Goal: Task Accomplishment & Management: Use online tool/utility

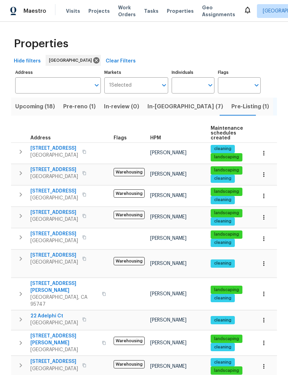
scroll to position [0, 101]
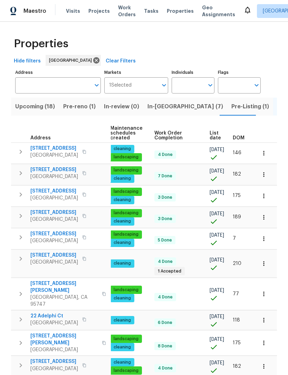
click at [158, 104] on span "In-[GEOGRAPHIC_DATA] (7)" at bounding box center [185, 107] width 76 height 10
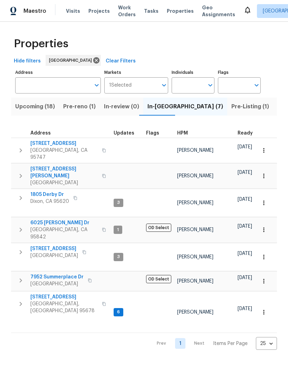
click at [79, 108] on span "Pre-reno (1)" at bounding box center [79, 107] width 32 height 10
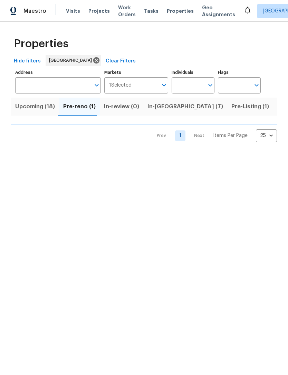
click at [42, 108] on span "Upcoming (18)" at bounding box center [35, 107] width 40 height 10
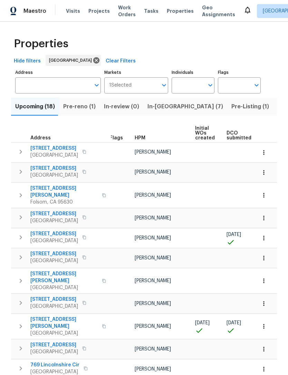
scroll to position [0, 5]
click at [19, 152] on icon "button" at bounding box center [21, 152] width 8 height 8
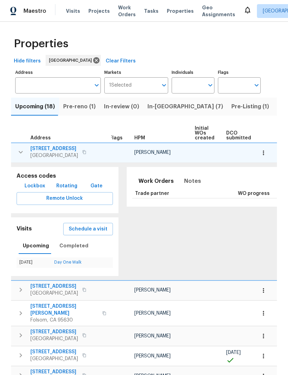
click at [35, 186] on span "Lockbox" at bounding box center [35, 186] width 21 height 9
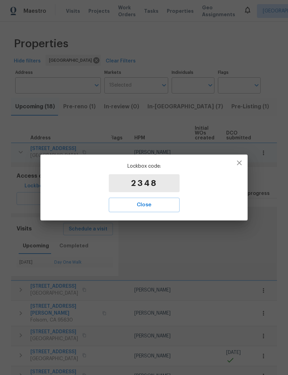
click at [154, 202] on span "Close" at bounding box center [144, 205] width 56 height 9
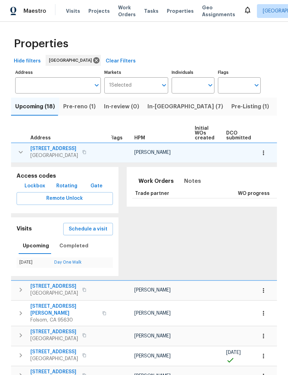
click at [21, 153] on button "button" at bounding box center [21, 152] width 14 height 14
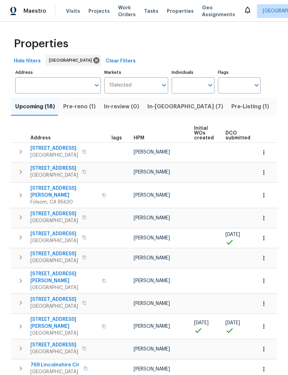
click at [159, 109] on span "In-[GEOGRAPHIC_DATA] (7)" at bounding box center [185, 107] width 76 height 10
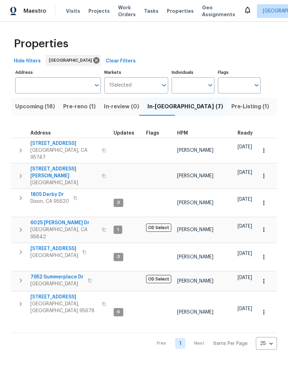
click at [22, 300] on icon "button" at bounding box center [21, 304] width 8 height 8
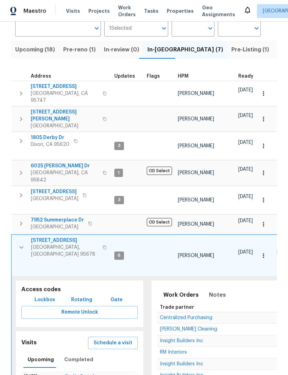
scroll to position [57, 0]
click at [116, 339] on span "Schedule a visit" at bounding box center [113, 343] width 39 height 9
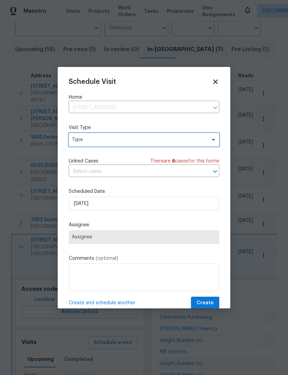
click at [214, 141] on icon at bounding box center [213, 140] width 3 height 2
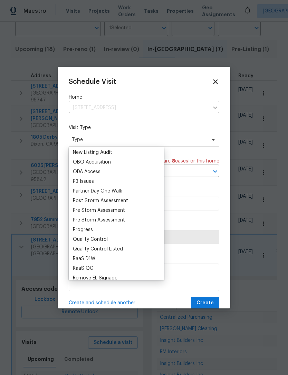
scroll to position [399, 0]
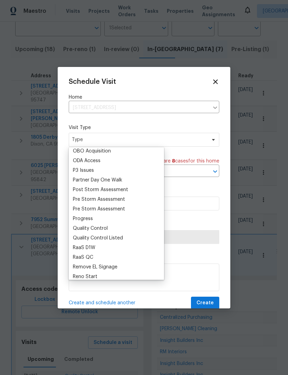
click at [90, 220] on div "Progress" at bounding box center [83, 218] width 20 height 7
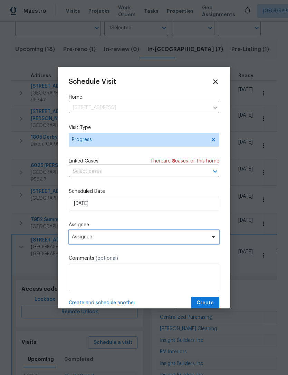
click at [151, 239] on span "Assignee" at bounding box center [139, 237] width 135 height 6
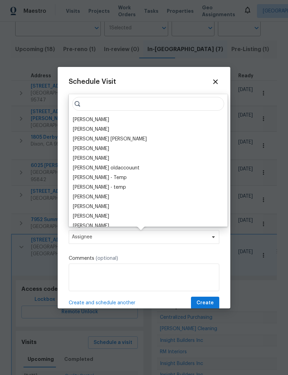
click at [93, 122] on div "[PERSON_NAME]" at bounding box center [91, 119] width 36 height 7
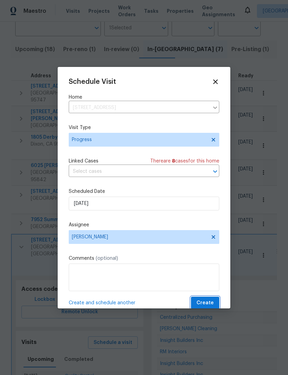
click at [208, 300] on button "Create" at bounding box center [205, 303] width 28 height 13
